Goal: Task Accomplishment & Management: Manage account settings

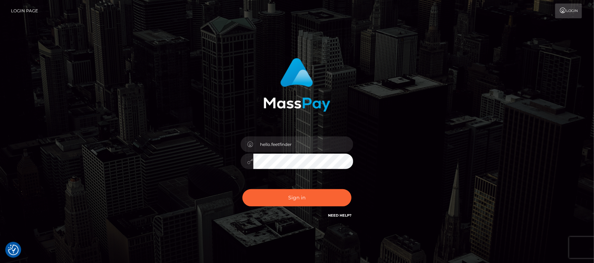
click at [316, 147] on input "hello.feetfinder" at bounding box center [303, 144] width 100 height 16
click at [331, 196] on button "Sign in" at bounding box center [296, 197] width 109 height 17
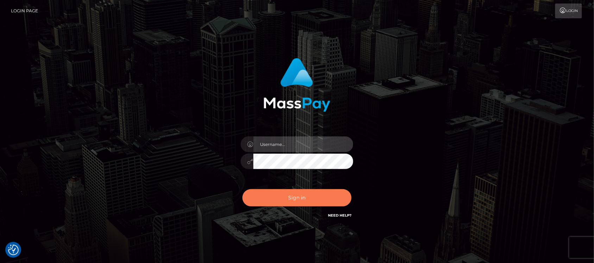
type input "hello.feetfinder"
click at [327, 205] on button "Sign in" at bounding box center [296, 197] width 109 height 17
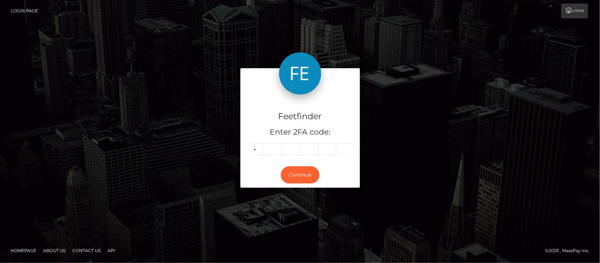
type input "2"
type input "5"
type input "8"
type input "5"
type input "6"
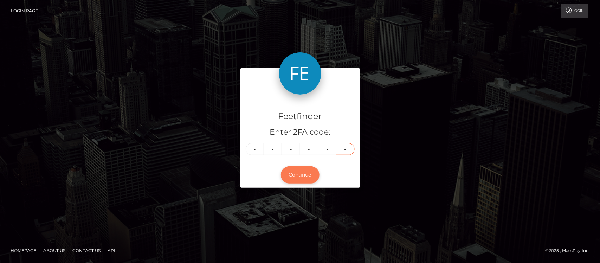
type input "1"
click at [295, 174] on button "Continue" at bounding box center [300, 174] width 39 height 17
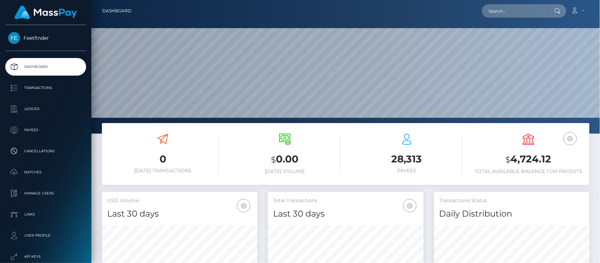
scroll to position [124, 155]
drag, startPoint x: 39, startPoint y: 126, endPoint x: 39, endPoint y: 120, distance: 5.6
click at [39, 126] on p "Payees" at bounding box center [45, 130] width 75 height 11
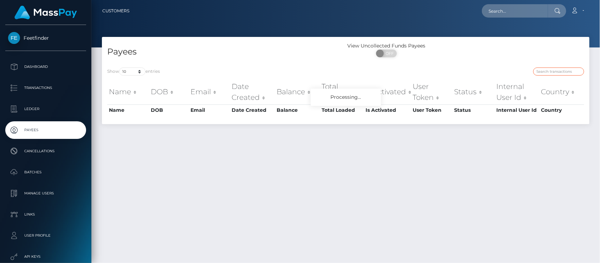
click at [549, 70] on input "search" at bounding box center [559, 72] width 51 height 8
paste input "8018cfb4-8c15-11f0-bd85-0694aced620b"
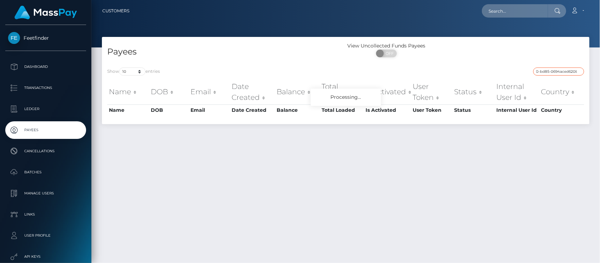
type input "8018cfb4-8c15-11f0-bd85-0694aced620b"
